Goal: Navigation & Orientation: Find specific page/section

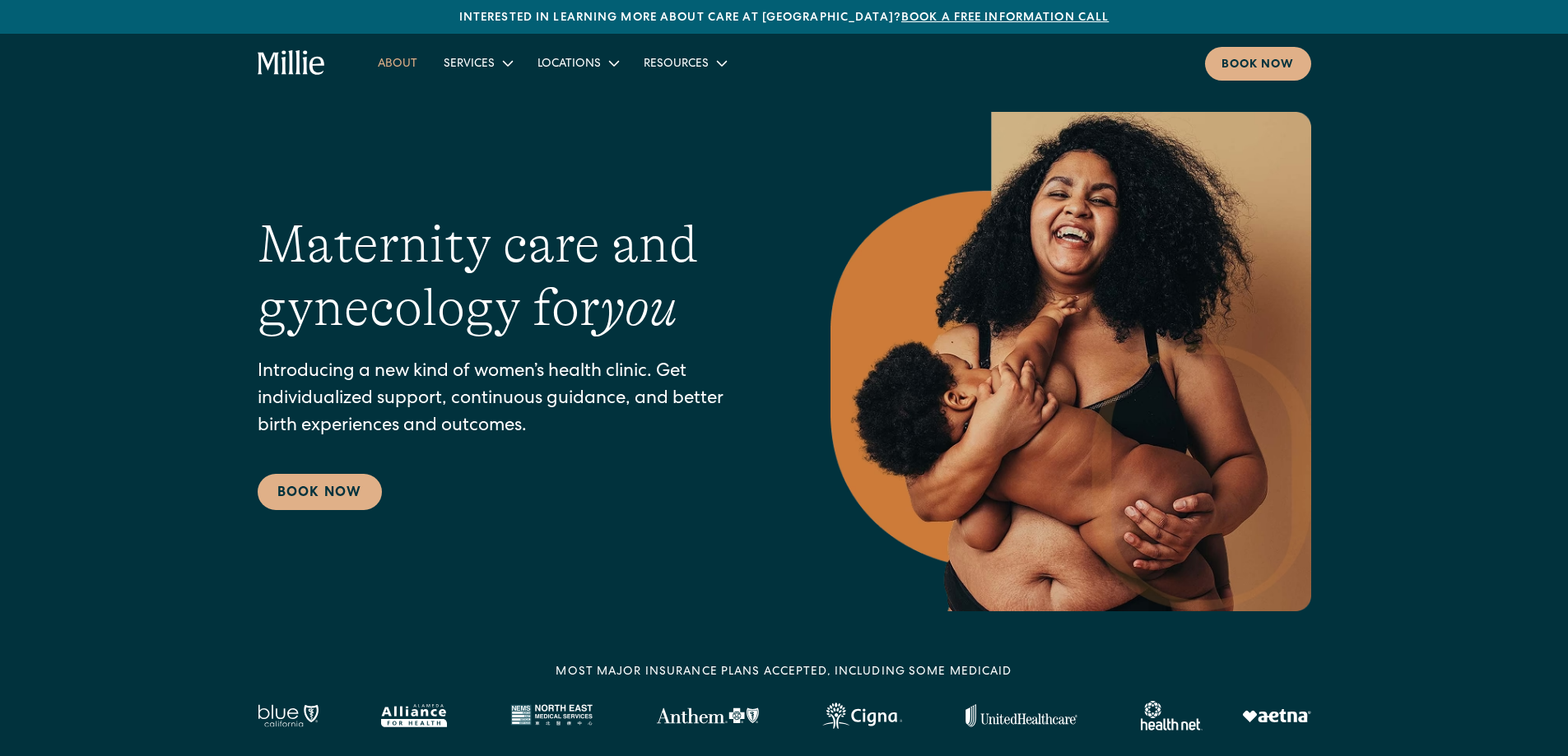
click at [403, 60] on link "About" at bounding box center [397, 62] width 66 height 27
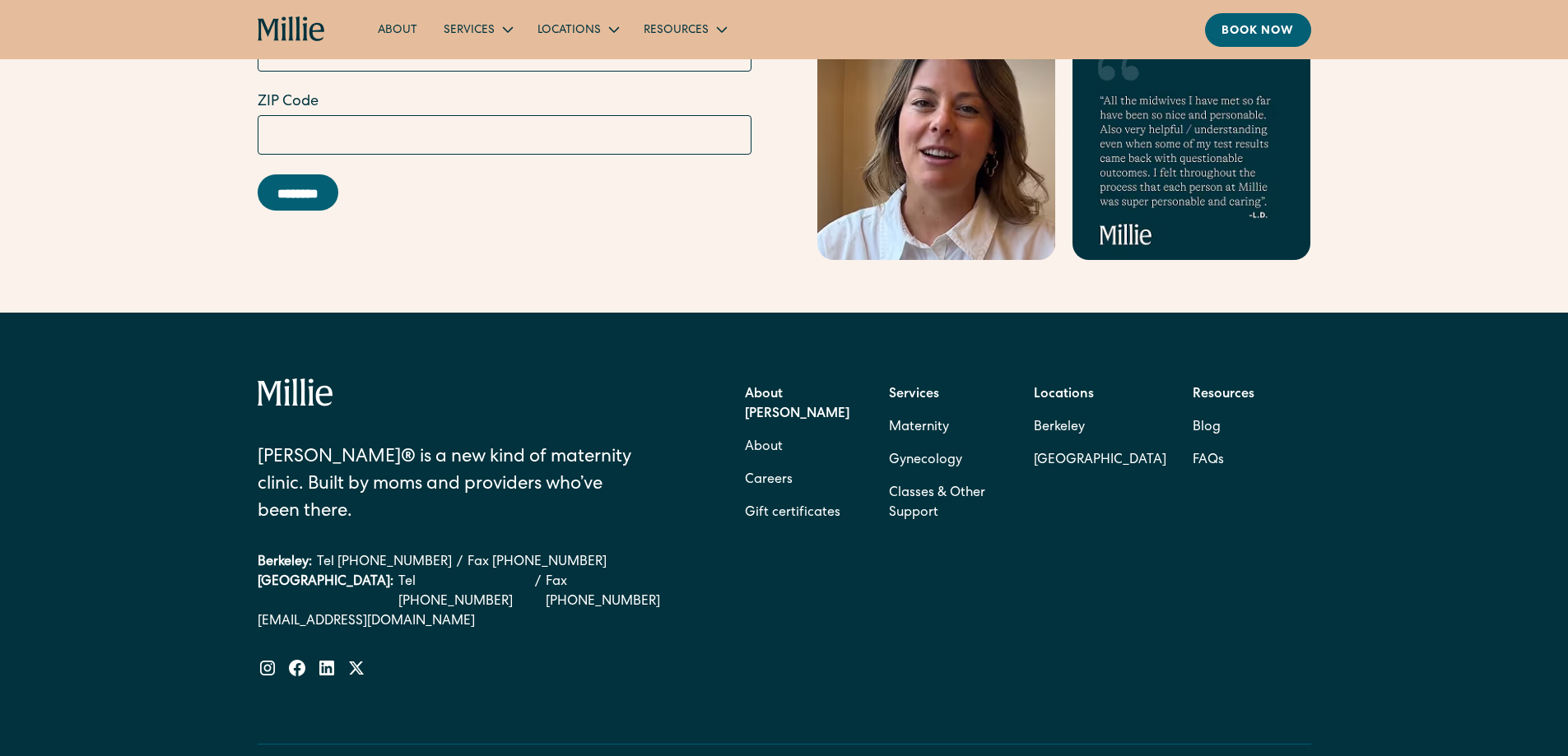
scroll to position [5240, 0]
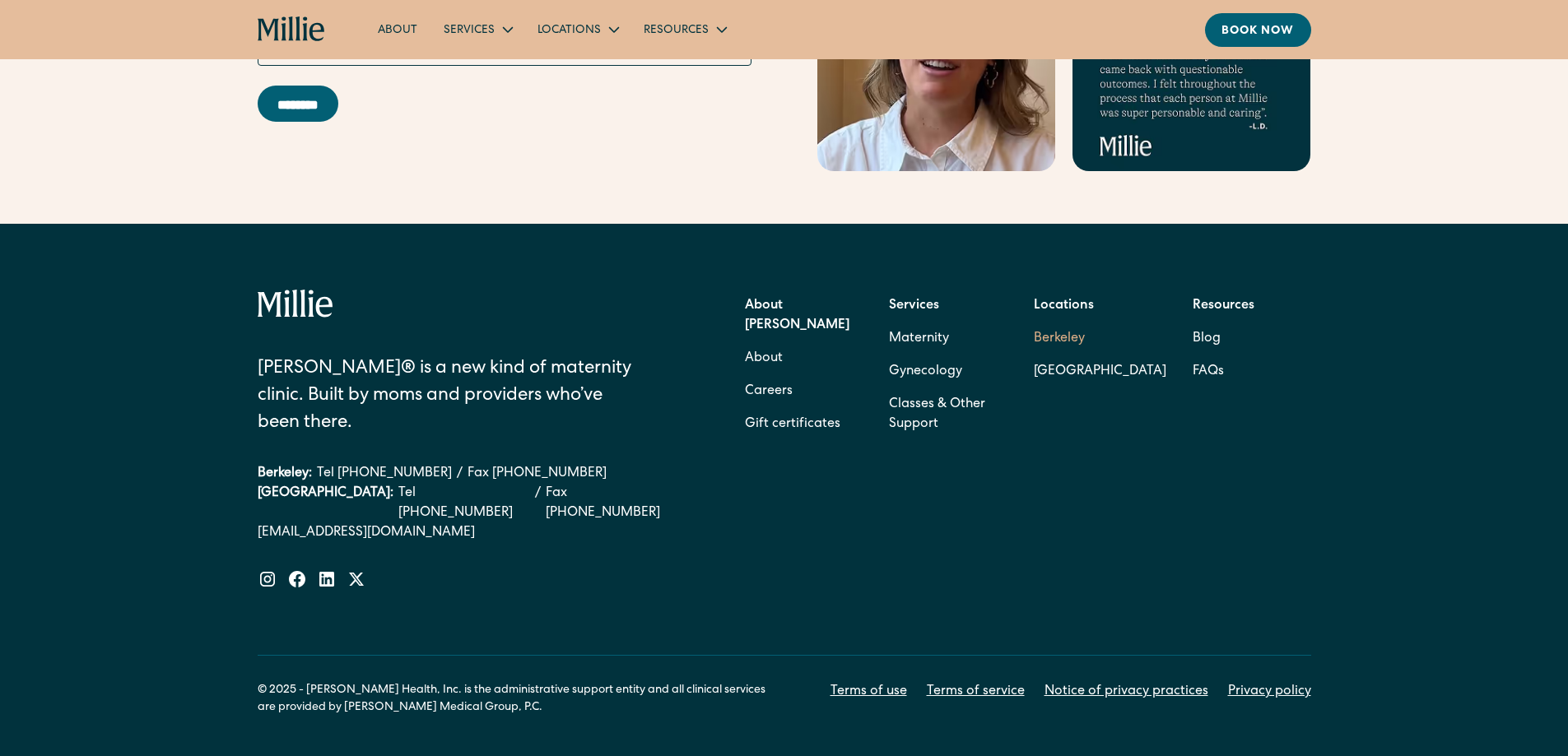
click at [1059, 323] on link "Berkeley" at bounding box center [1099, 340] width 132 height 33
